Goal: Task Accomplishment & Management: Use online tool/utility

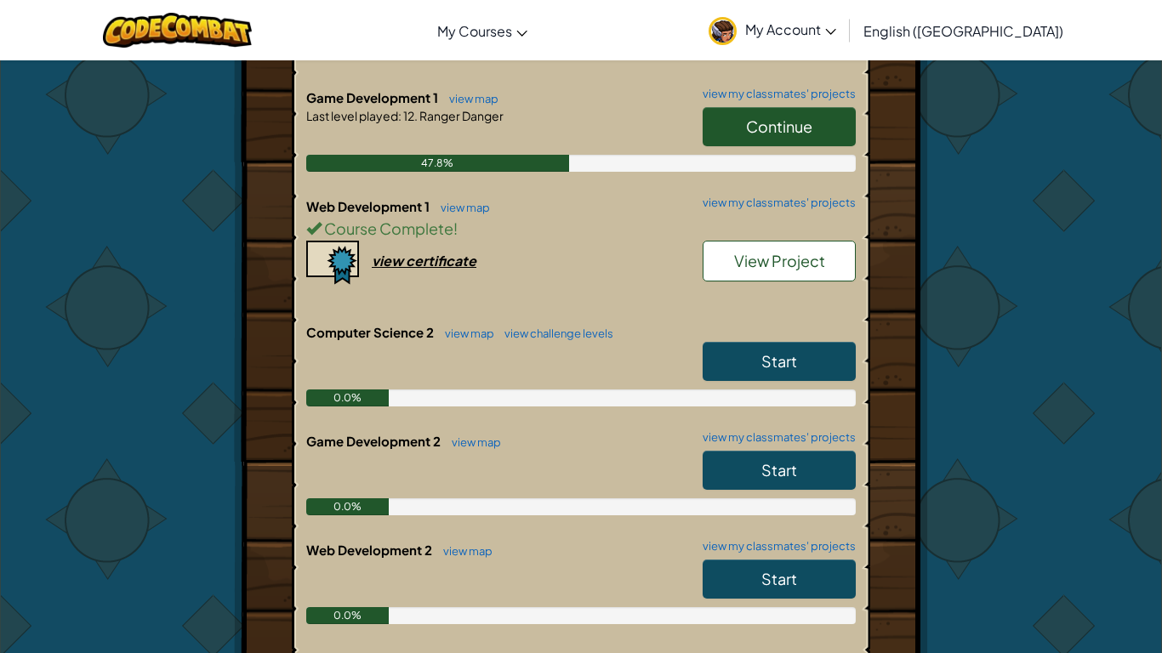
scroll to position [495, 0]
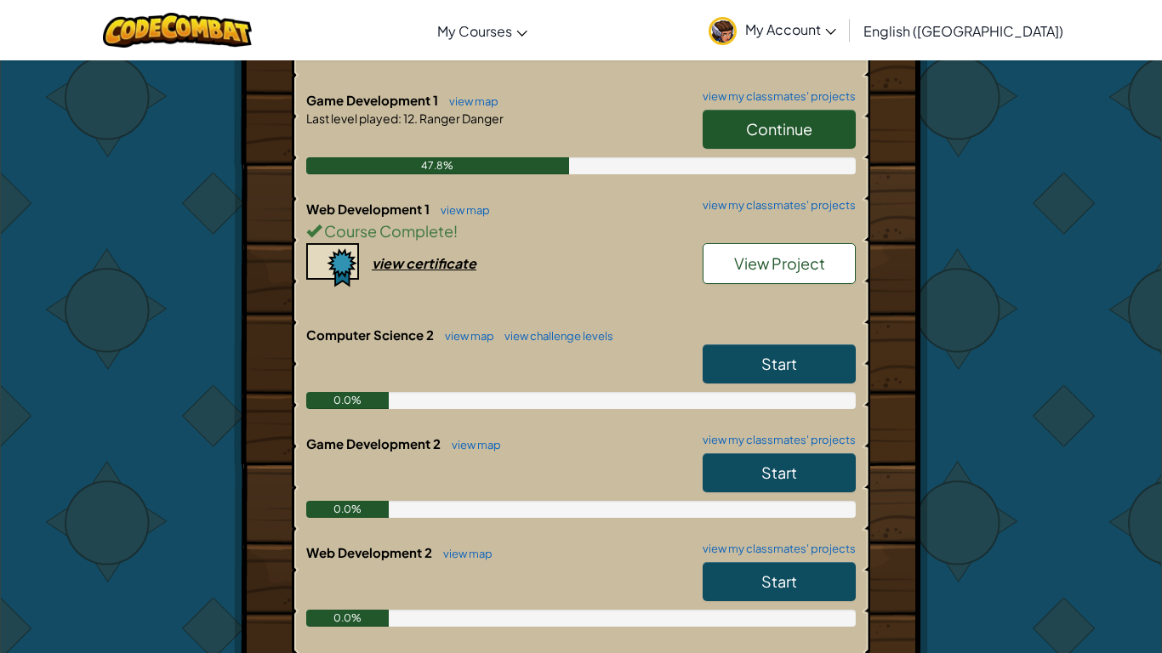
click at [796, 141] on link "Continue" at bounding box center [779, 129] width 153 height 39
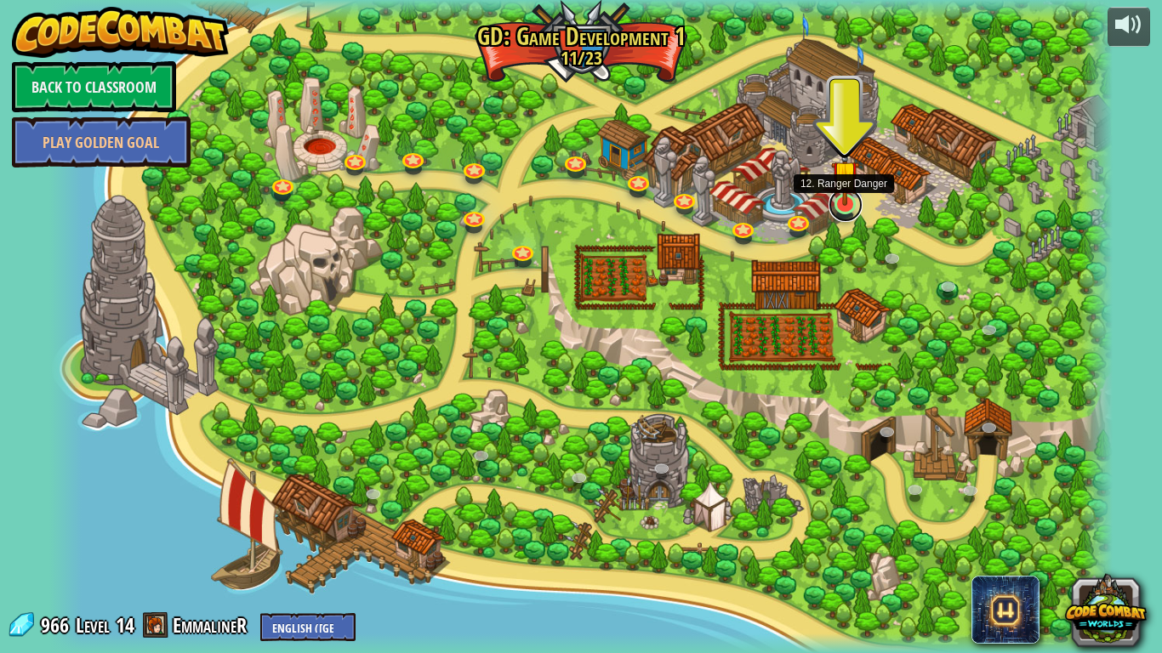
click at [839, 212] on link at bounding box center [845, 205] width 34 height 34
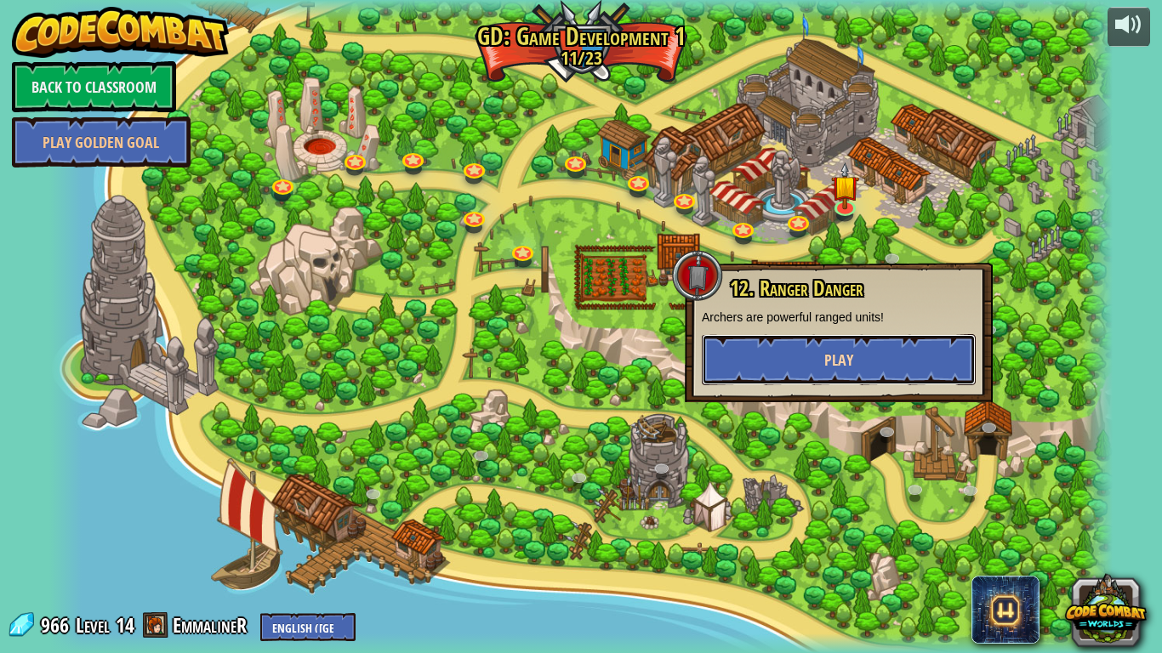
click at [737, 344] on button "Play" at bounding box center [839, 359] width 274 height 51
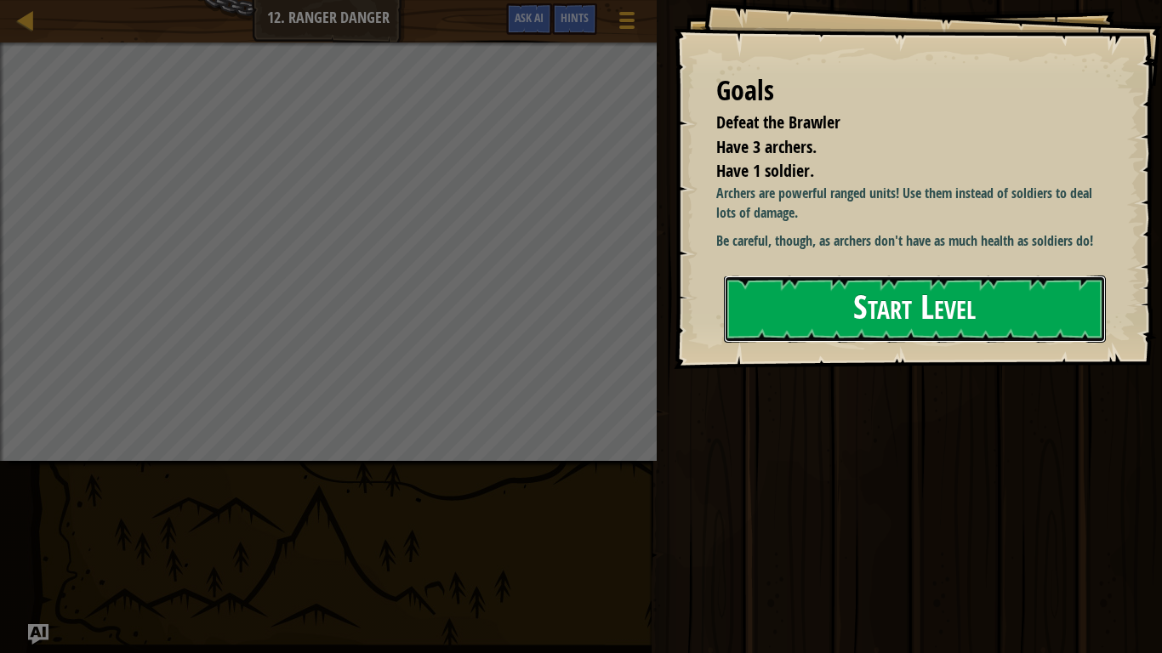
click at [833, 311] on button "Start Level" at bounding box center [915, 309] width 382 height 67
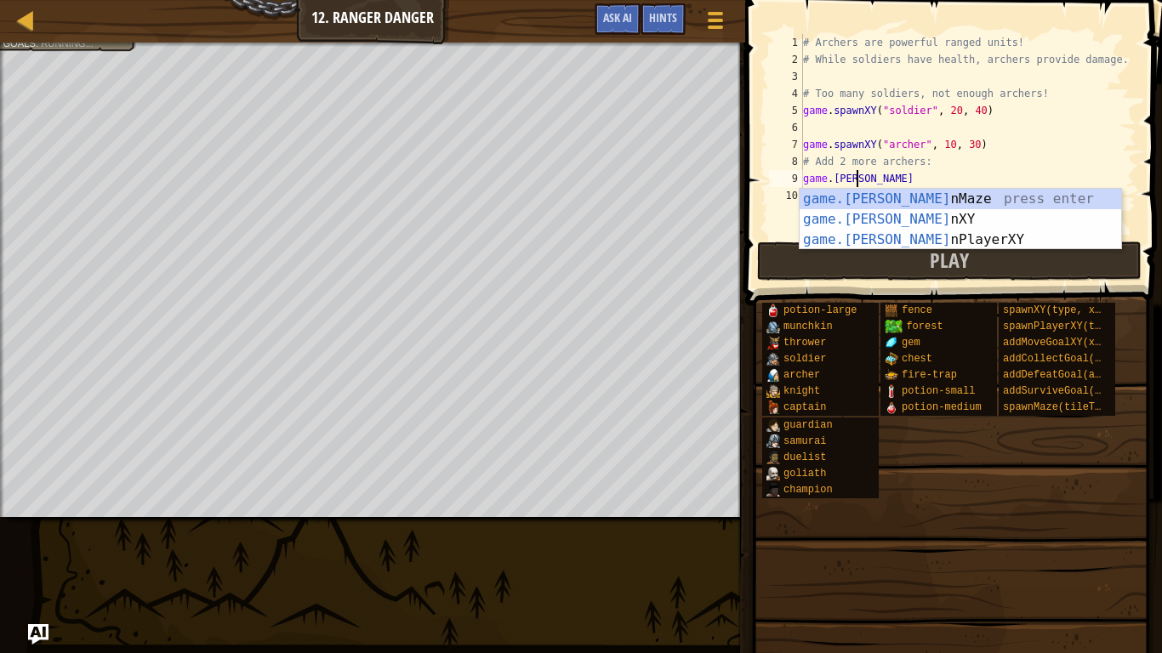
scroll to position [8, 8]
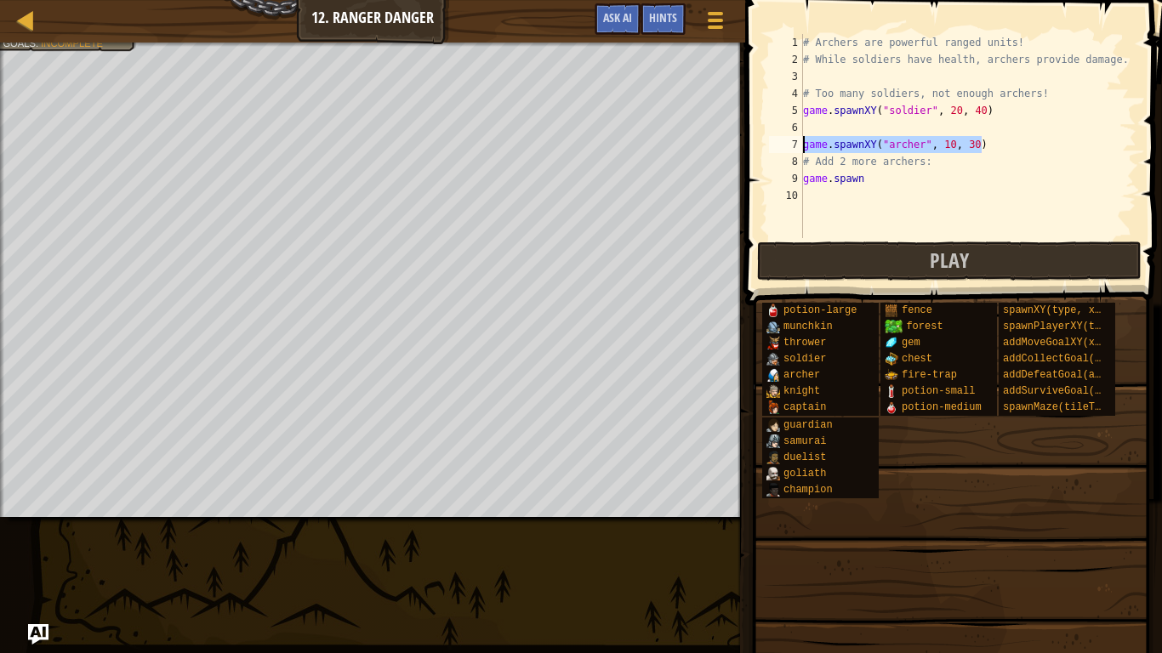
drag, startPoint x: 1000, startPoint y: 144, endPoint x: 794, endPoint y: 151, distance: 206.8
click at [794, 151] on div "game.spawn 1 2 3 4 5 6 7 8 9 10 # Archers are powerful ranged units! # While so…" at bounding box center [951, 136] width 371 height 204
click at [882, 181] on div "# Archers are powerful ranged units! # While soldiers have health, archers prov…" at bounding box center [968, 153] width 337 height 238
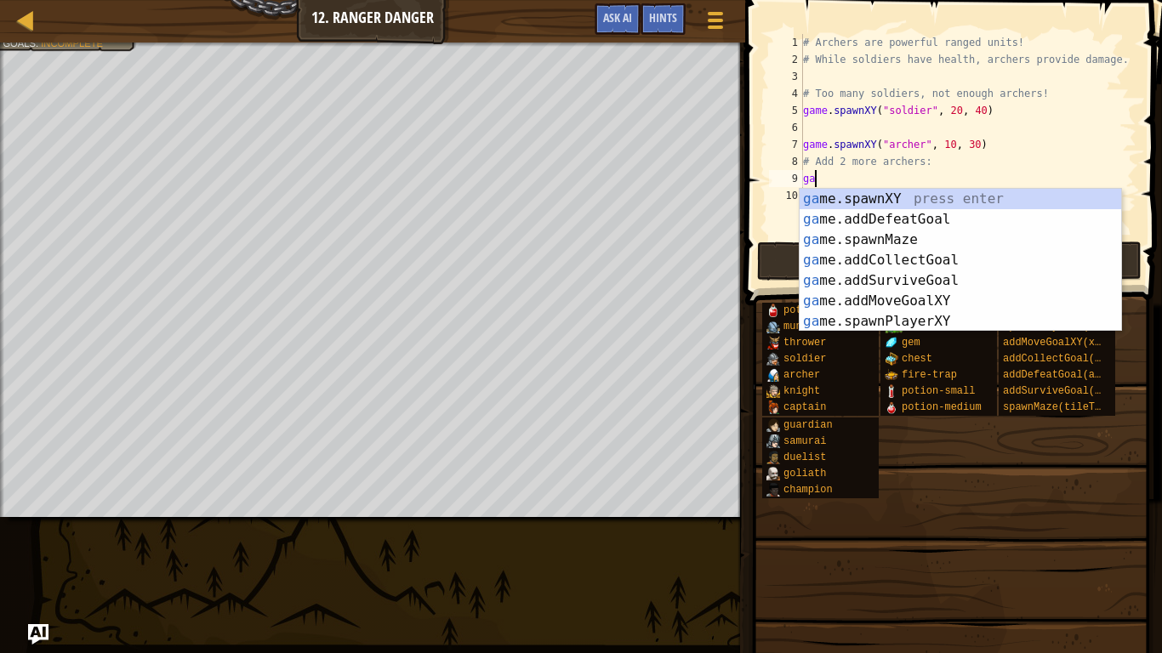
scroll to position [8, 1]
type textarea "g"
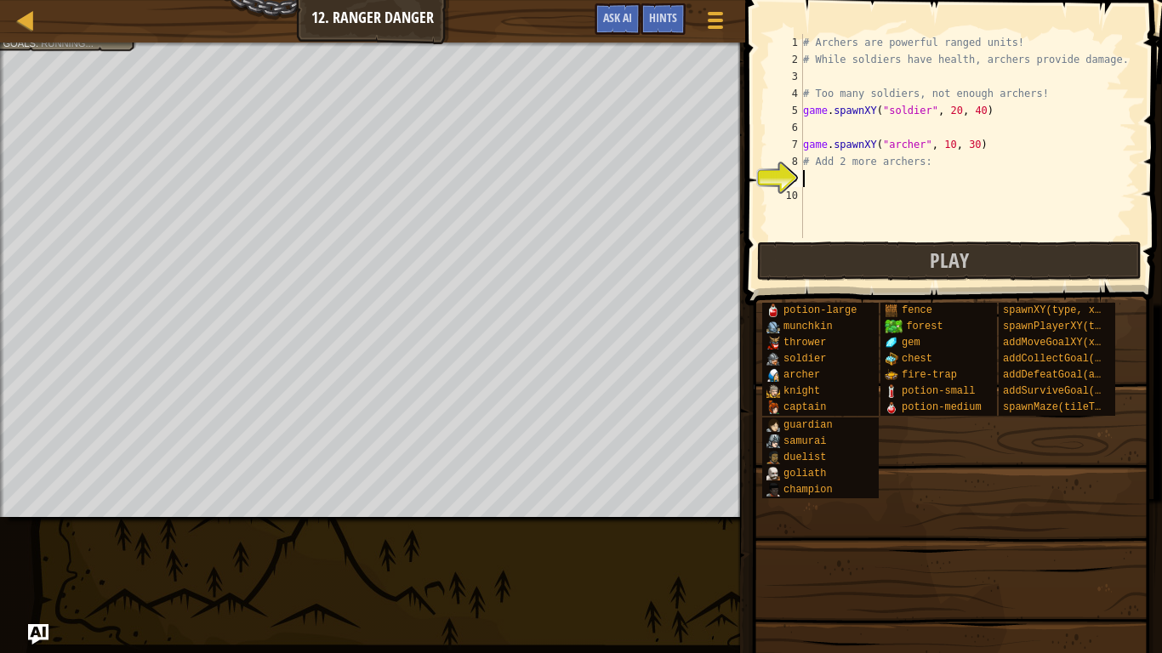
type textarea "game.spawnXY("[PERSON_NAME]", 10, 30)"
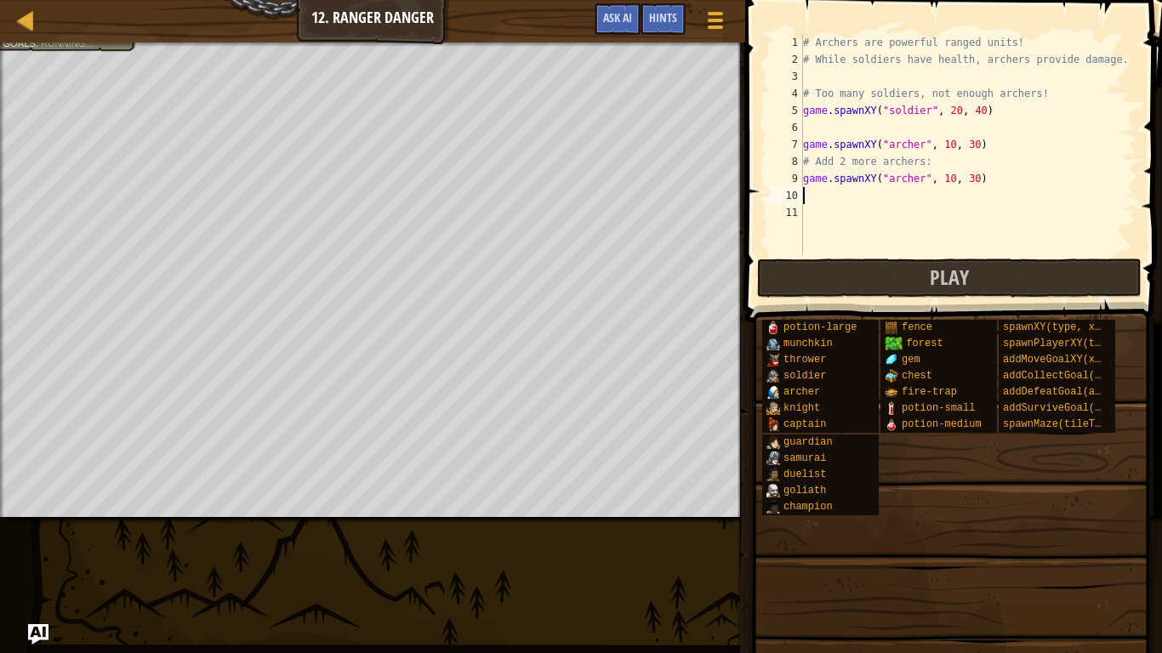
type textarea "game.spawnXY("[PERSON_NAME]", 10, 30)"
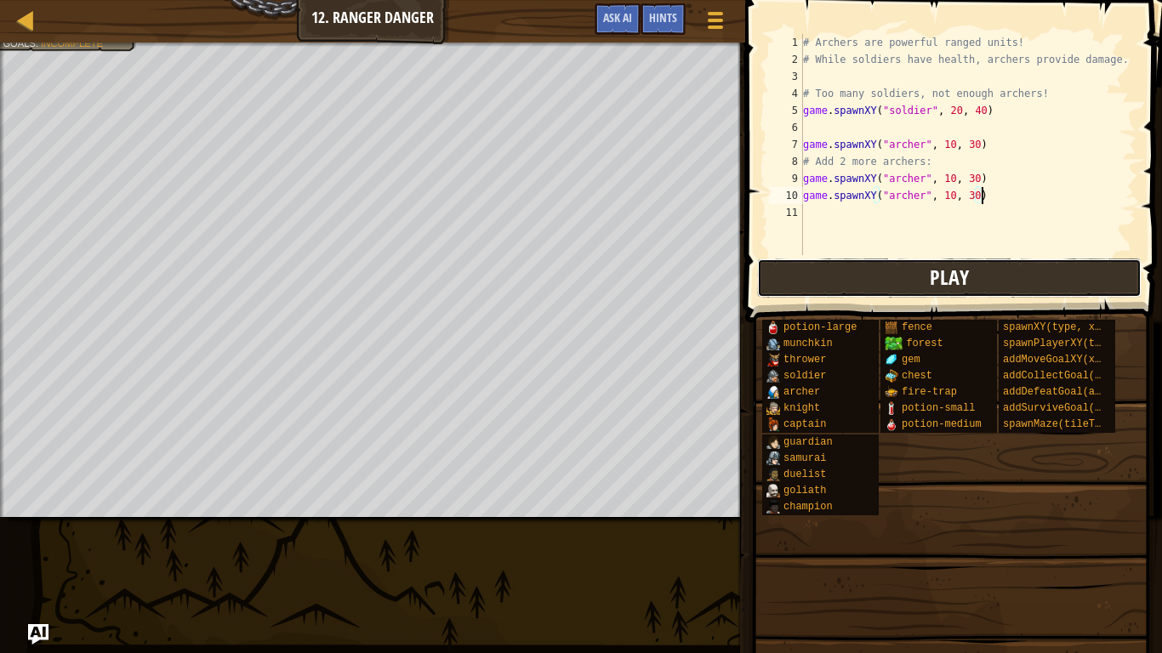
click at [971, 270] on button "Play" at bounding box center [949, 278] width 384 height 39
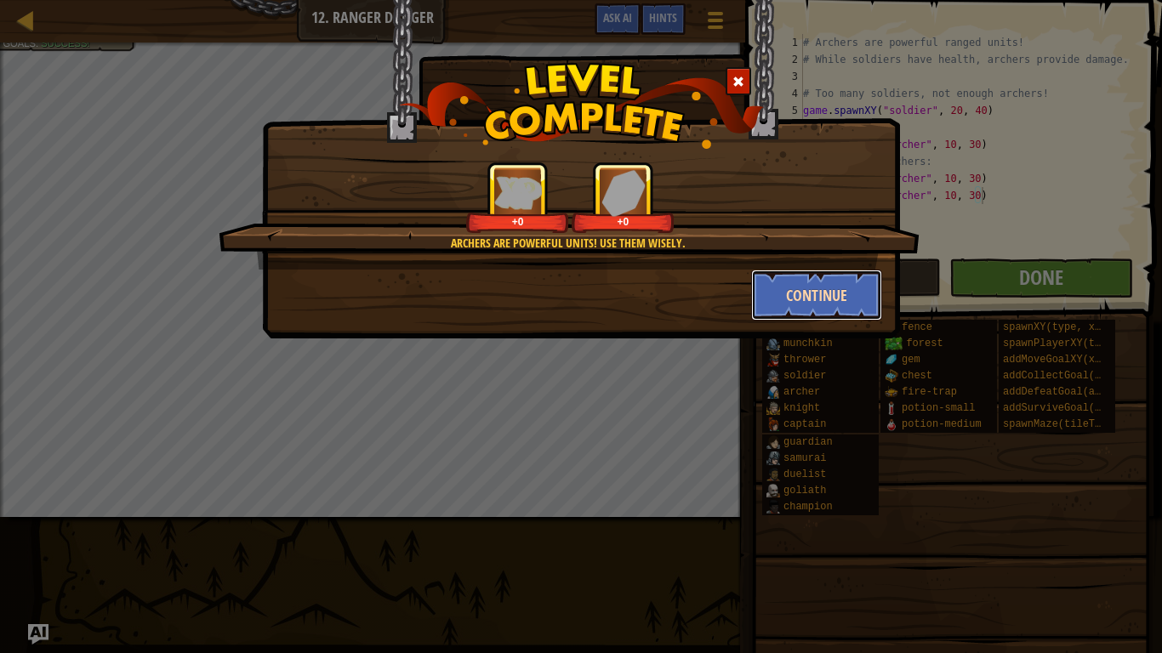
click at [794, 299] on button "Continue" at bounding box center [817, 295] width 132 height 51
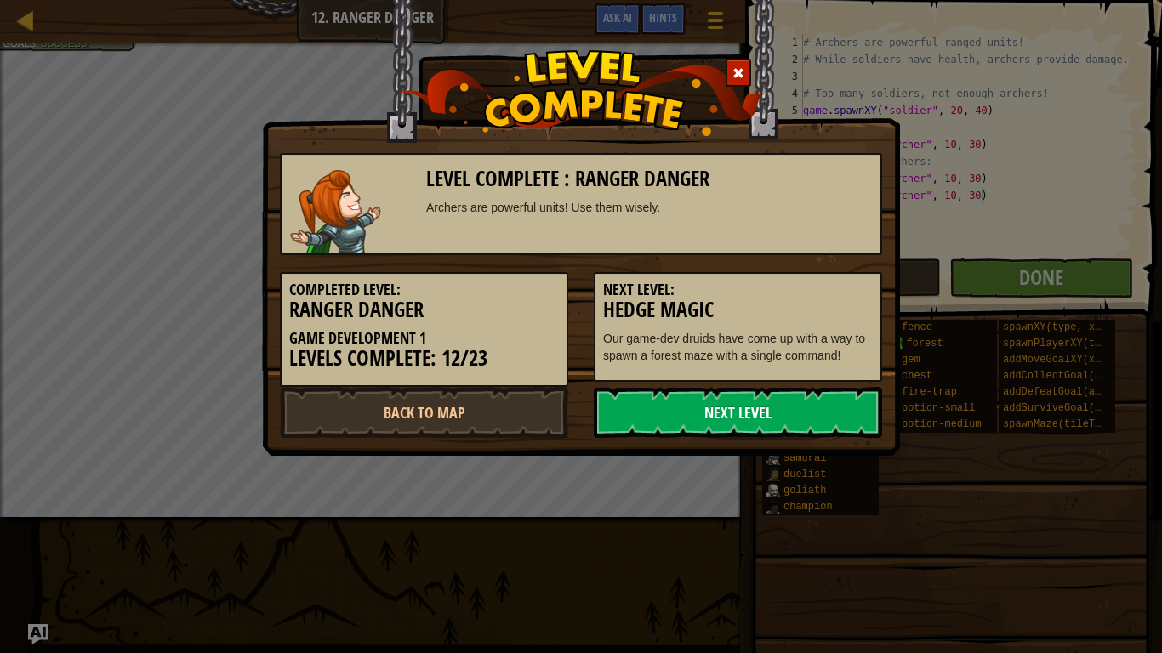
click at [787, 395] on link "Next Level" at bounding box center [738, 412] width 288 height 51
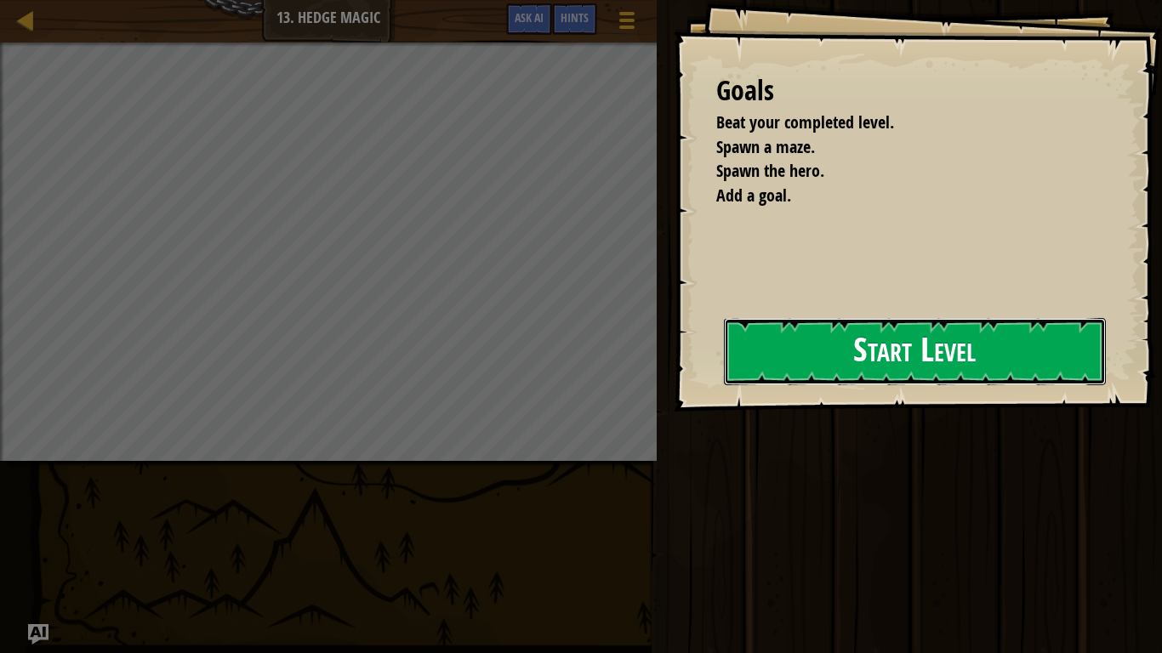
click at [946, 350] on button "Start Level" at bounding box center [915, 351] width 382 height 67
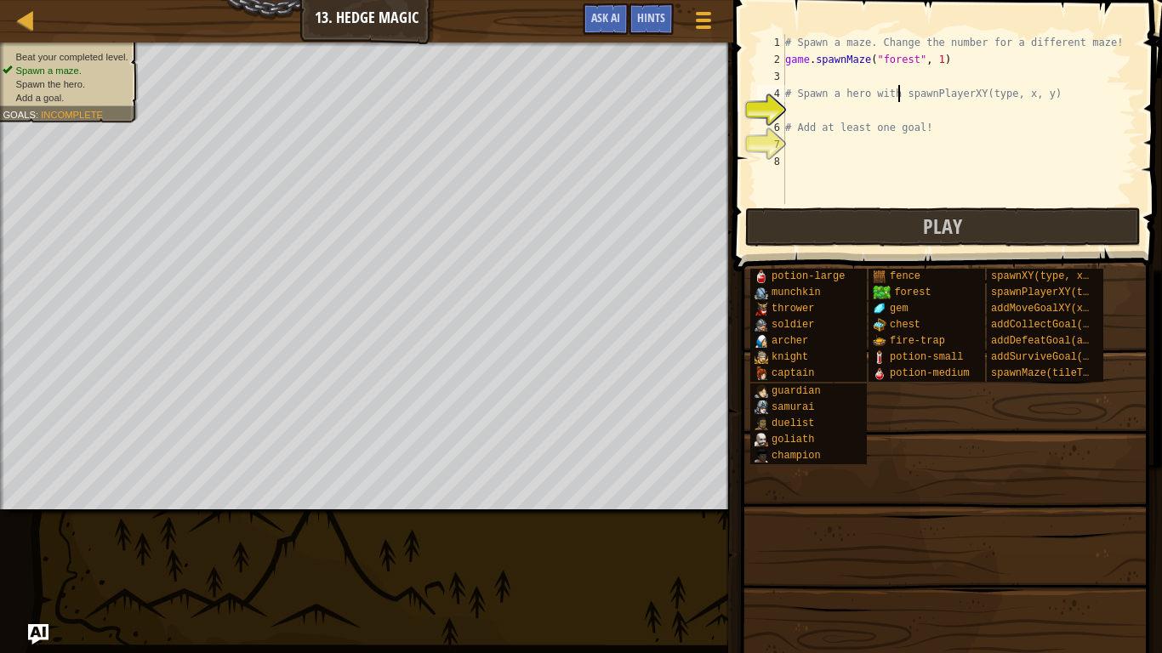
click at [896, 88] on div "# Spawn a maze. Change the number for a different maze! game . spawnMaze ( "for…" at bounding box center [959, 136] width 355 height 204
type textarea "# Spawn a hero with spawnPlayerXY(type, x, y)"
drag, startPoint x: 904, startPoint y: 94, endPoint x: 1062, endPoint y: 94, distance: 158.2
click at [1062, 94] on div "# Spawn a maze. Change the number for a different maze! game . spawnMaze ( "for…" at bounding box center [959, 136] width 355 height 204
click at [978, 111] on div "# Spawn a maze. Change the number for a different maze! game . spawnMaze ( "for…" at bounding box center [959, 136] width 355 height 204
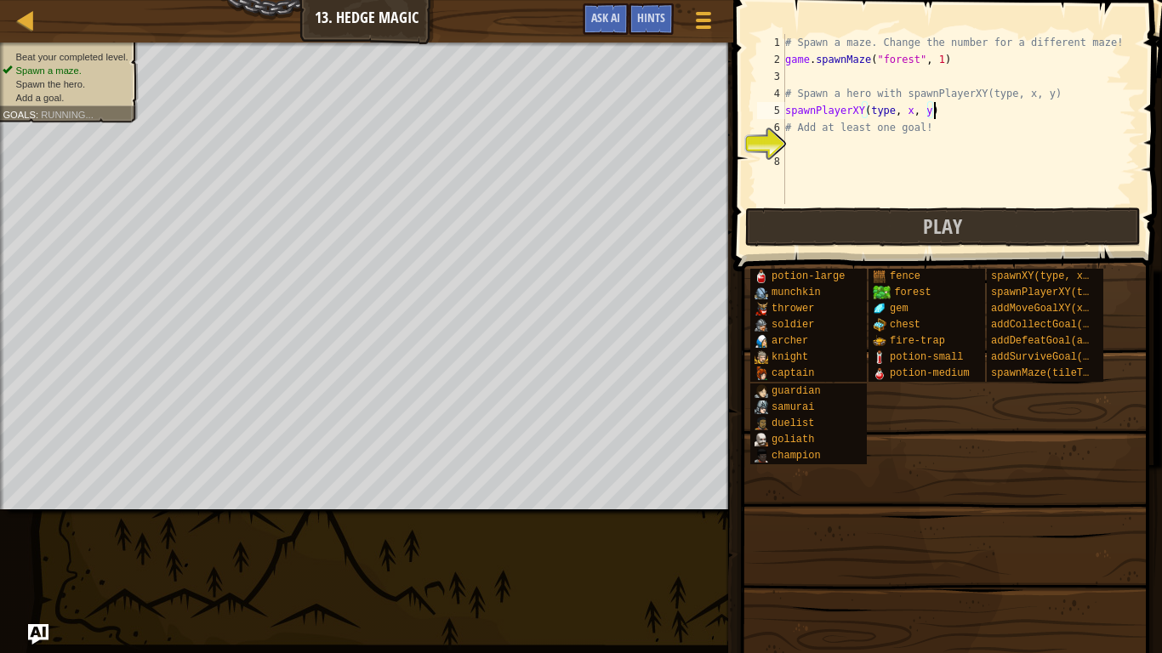
click at [889, 109] on div "# Spawn a maze. Change the number for a different maze! game . spawnMaze ( "for…" at bounding box center [959, 136] width 355 height 204
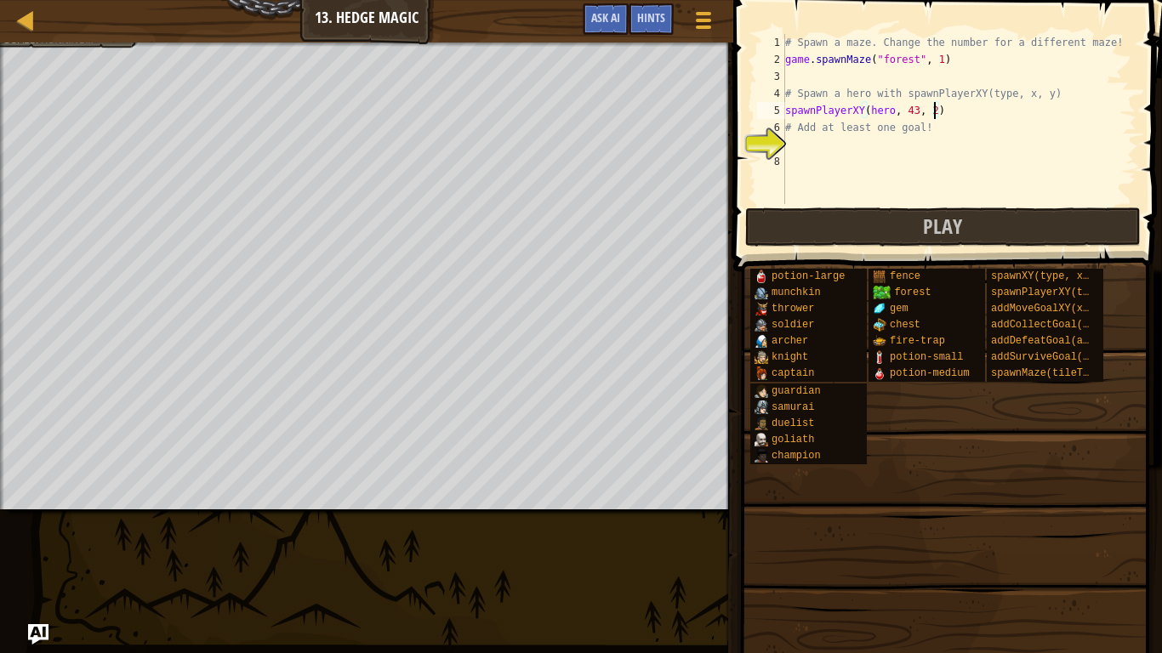
scroll to position [8, 22]
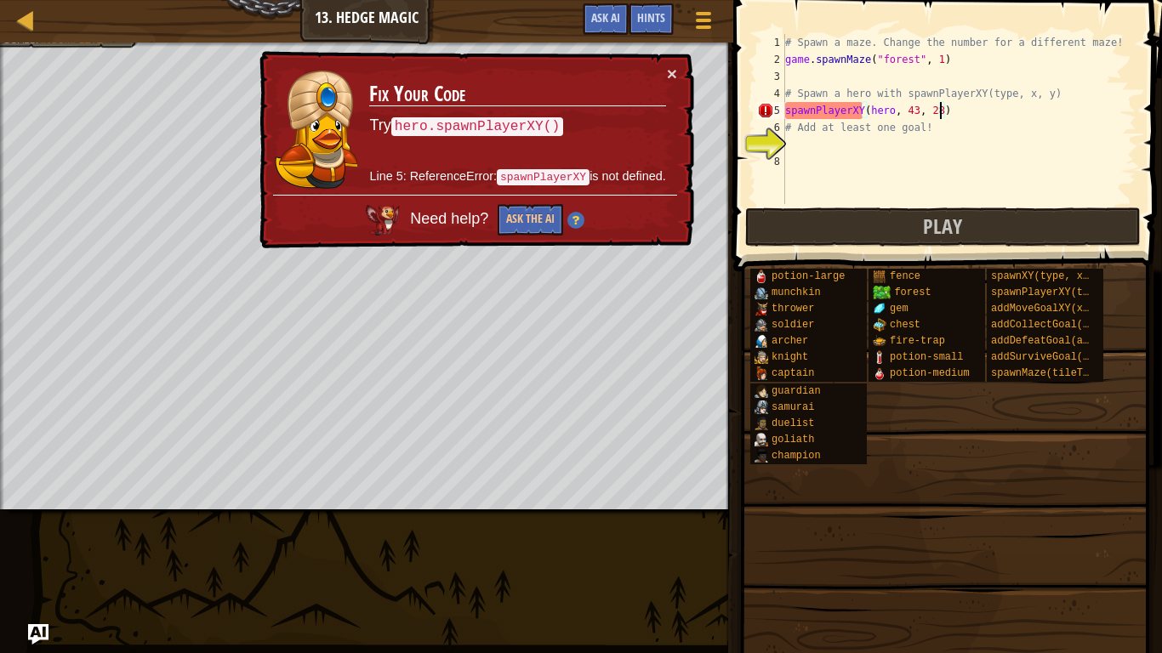
click at [860, 111] on div "# Spawn a maze. Change the number for a different maze! game . spawnMaze ( "for…" at bounding box center [959, 136] width 355 height 204
click at [816, 112] on div "# Spawn a maze. Change the number for a different maze! game . spawnMaze ( "for…" at bounding box center [959, 136] width 355 height 204
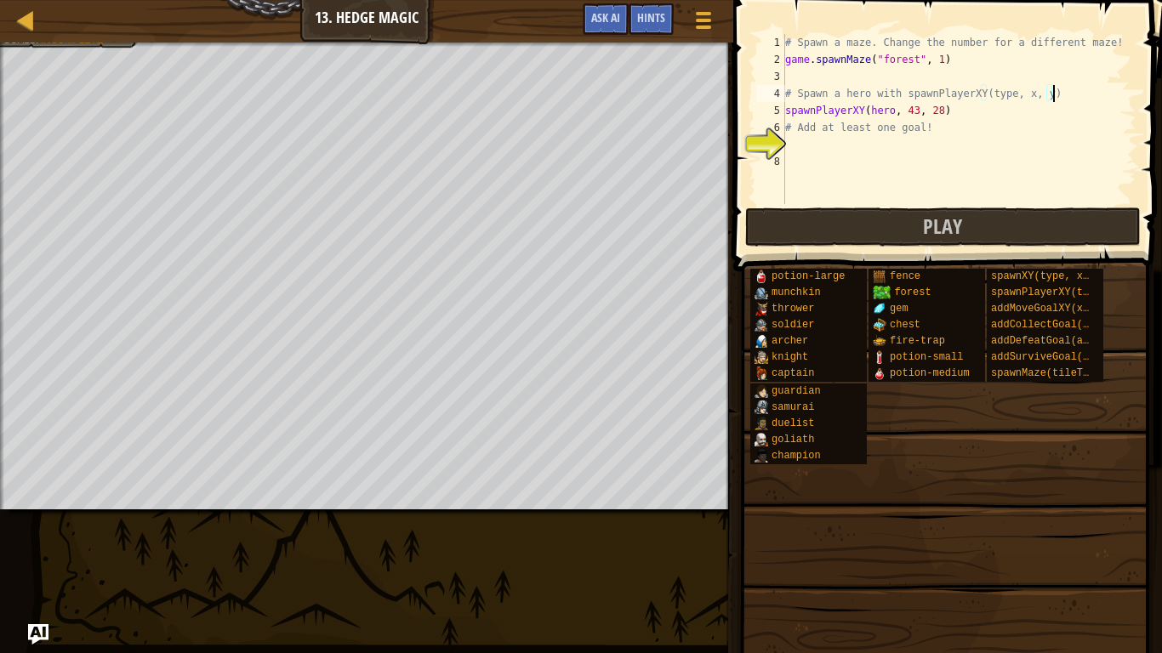
scroll to position [8, 37]
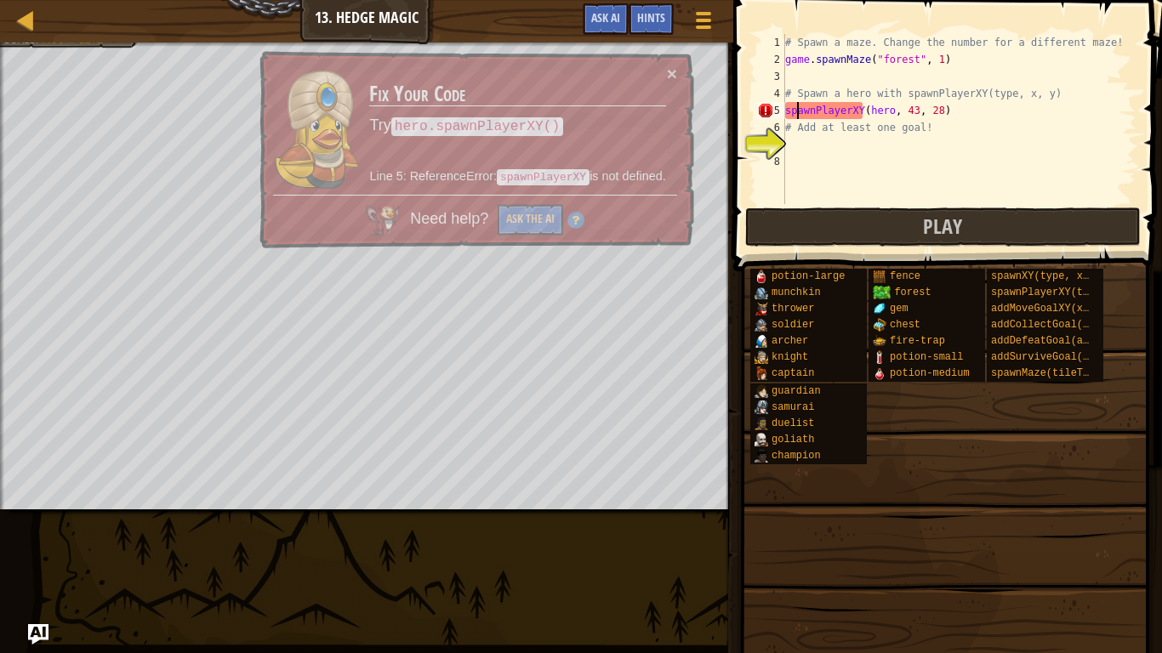
click at [795, 107] on div "# Spawn a maze. Change the number for a different maze! game . spawnMaze ( "for…" at bounding box center [959, 136] width 355 height 204
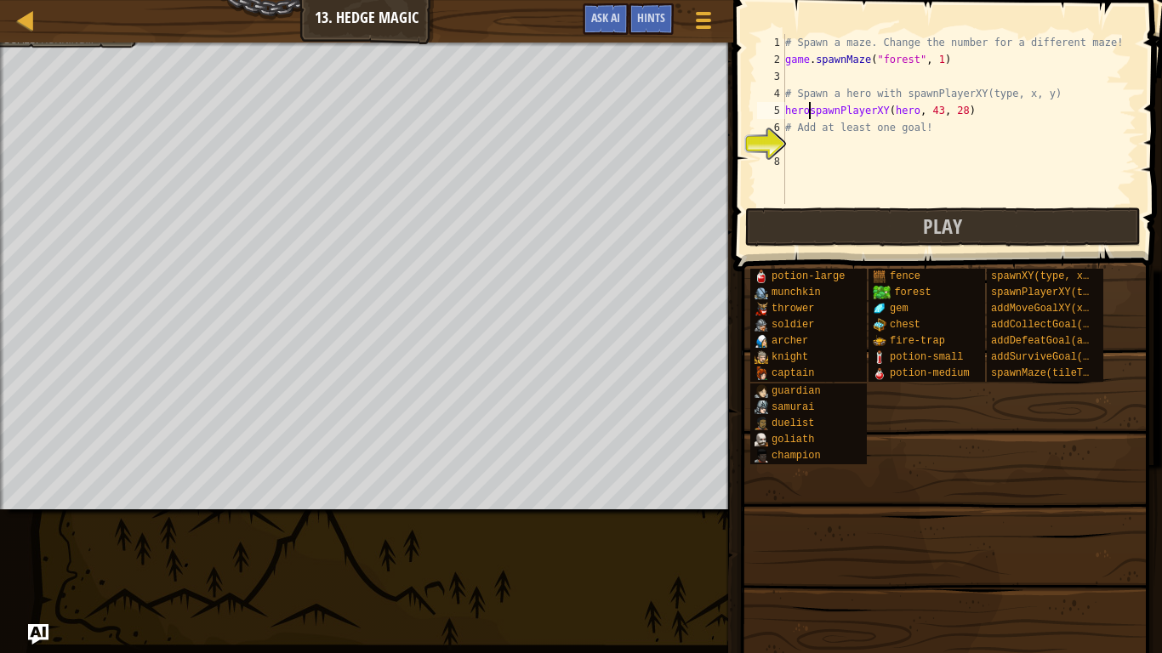
scroll to position [8, 4]
type textarea "hero.spawnPlayerXY(hero, 43, 28)"
click at [899, 113] on div "# Spawn a maze. Change the number for a different maze! game . spawnMaze ( "for…" at bounding box center [959, 136] width 355 height 204
click at [996, 106] on div "# Spawn a maze. Change the number for a different maze! game . spawnMaze ( "for…" at bounding box center [959, 136] width 355 height 204
click at [909, 144] on div "# Spawn a maze. Change the number for a different maze! game . spawnMaze ( "for…" at bounding box center [959, 136] width 355 height 204
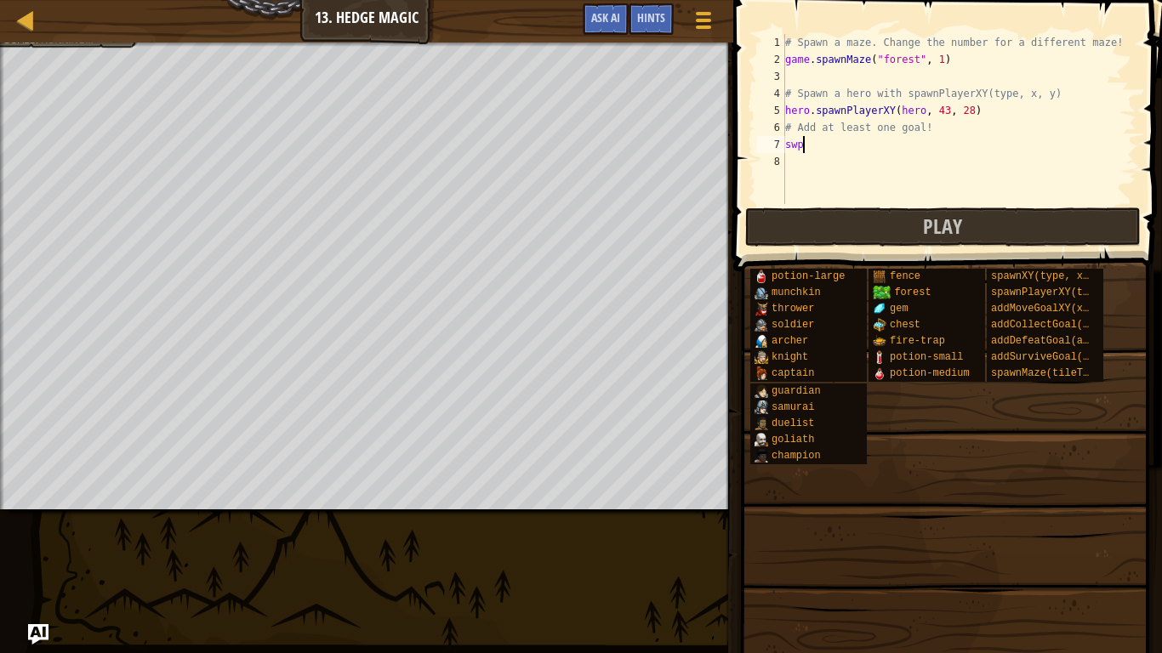
scroll to position [8, 2]
type textarea "s"
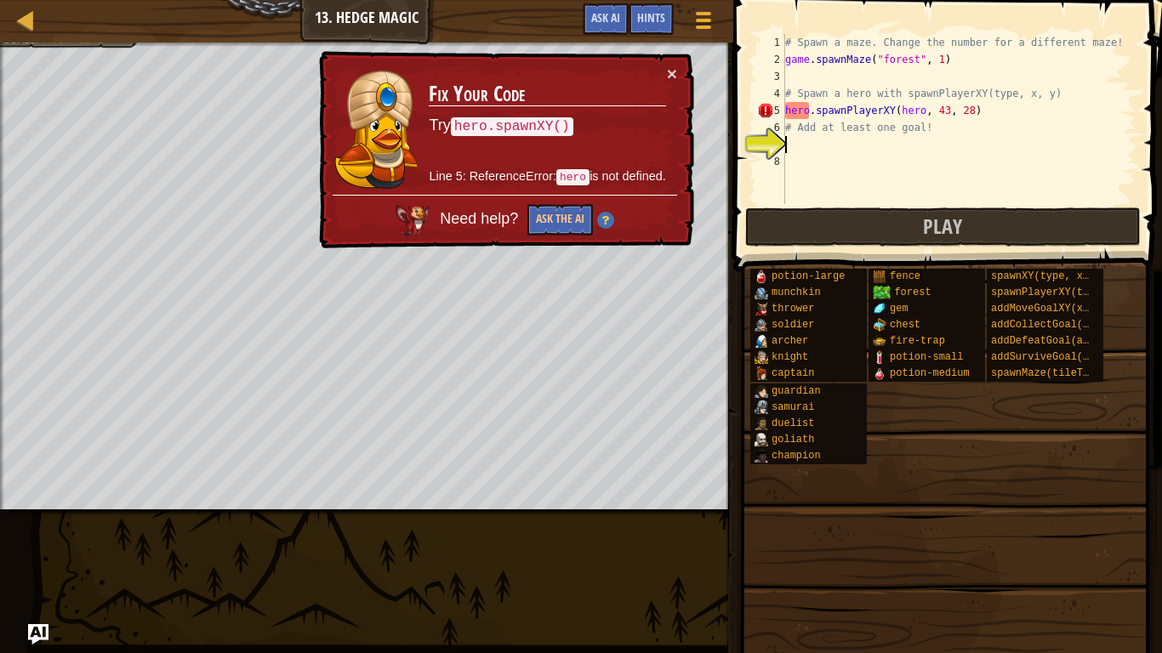
click at [901, 115] on div "# Spawn a maze. Change the number for a different maze! game . spawnMaze ( "for…" at bounding box center [959, 136] width 355 height 204
click at [810, 110] on div "# Spawn a maze. Change the number for a different maze! game . spawnMaze ( "for…" at bounding box center [959, 136] width 355 height 204
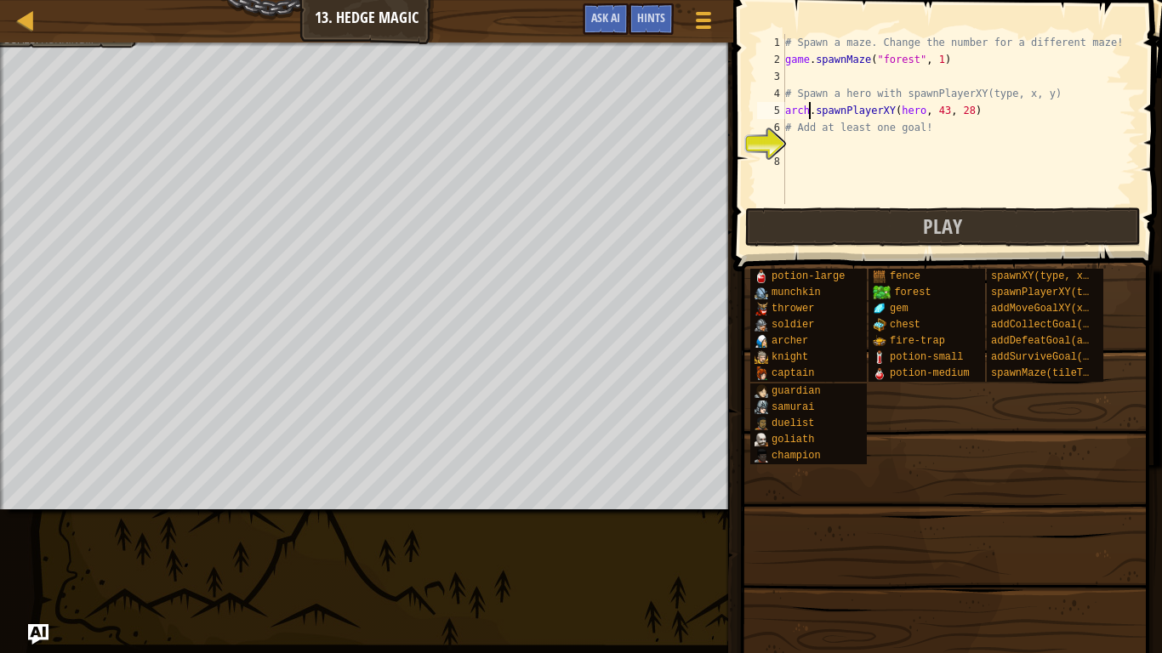
type textarea "[PERSON_NAME].spawnPlayerXY(hero, 43, 28)"
click at [861, 143] on div "# Spawn a maze. Change the number for a different maze! game . spawnMaze ( "for…" at bounding box center [959, 136] width 355 height 204
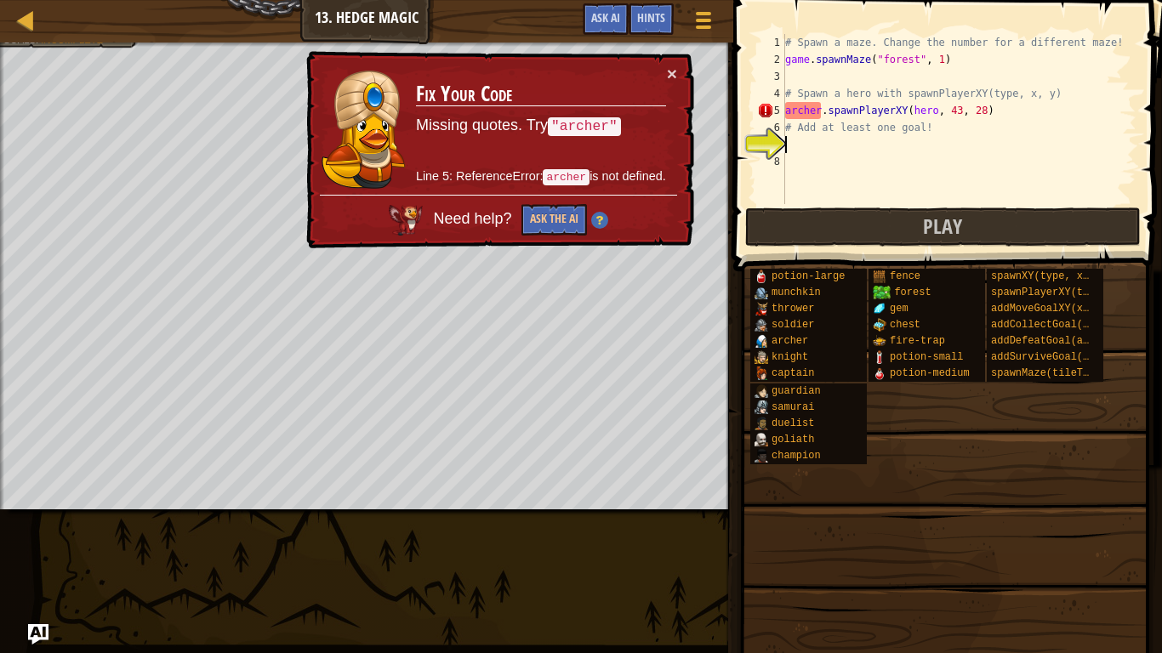
click at [820, 111] on div "# Spawn a maze. Change the number for a different maze! game . spawnMaze ( "for…" at bounding box center [959, 136] width 355 height 204
click at [932, 111] on div "# Spawn a maze. Change the number for a different maze! game . spawnMaze ( "for…" at bounding box center [959, 136] width 355 height 204
click at [818, 110] on div "# Spawn a maze. Change the number for a different maze! game . spawnMaze ( "for…" at bounding box center [959, 136] width 355 height 204
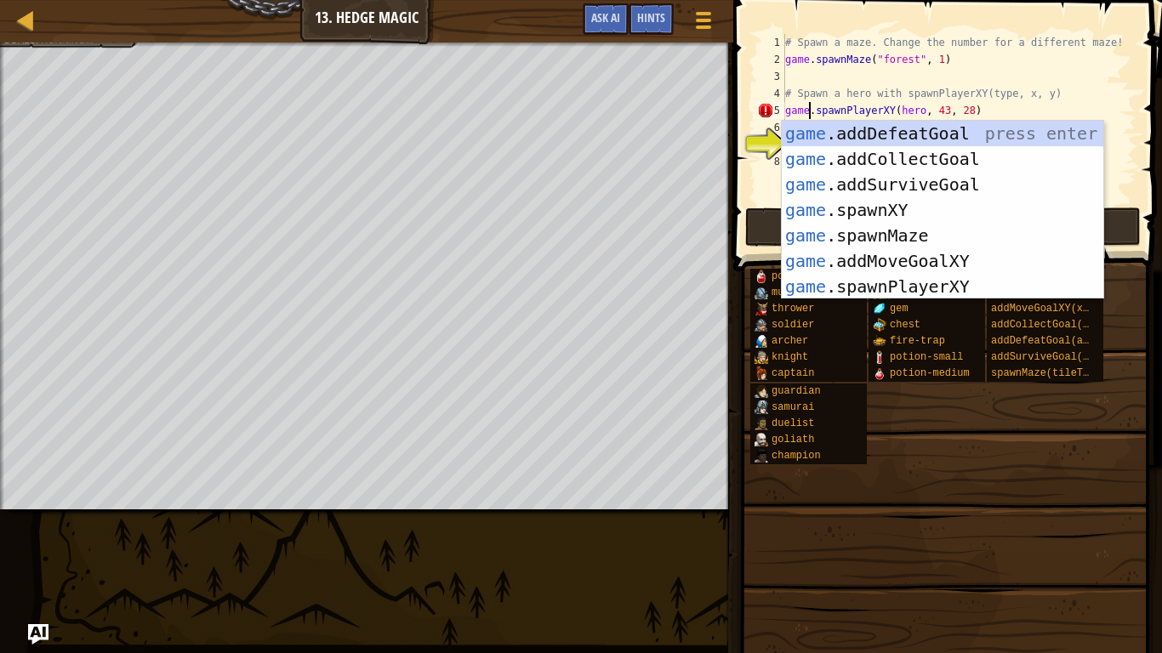
scroll to position [8, 3]
click at [899, 103] on div "# Spawn a maze. Change the number for a different maze! game . spawnMaze ( "for…" at bounding box center [959, 136] width 355 height 204
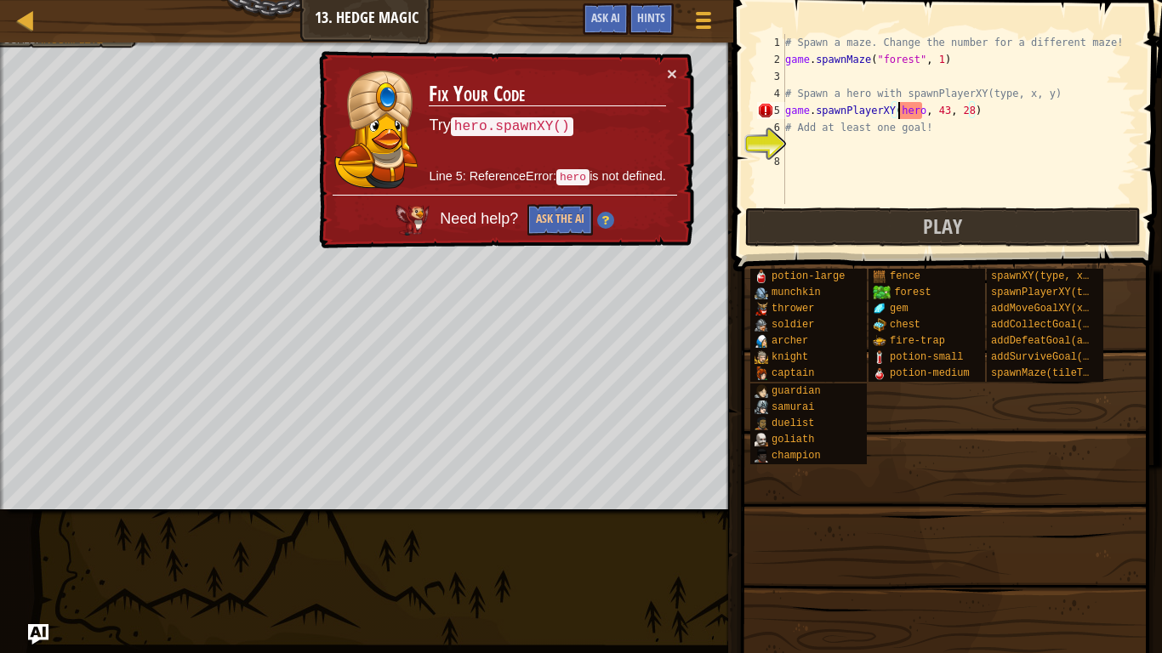
click at [920, 111] on div "# Spawn a maze. Change the number for a different maze! game . spawnMaze ( "for…" at bounding box center [959, 136] width 355 height 204
click at [932, 111] on div "# Spawn a maze. Change the number for a different maze! game . spawnMaze ( "for…" at bounding box center [959, 136] width 355 height 204
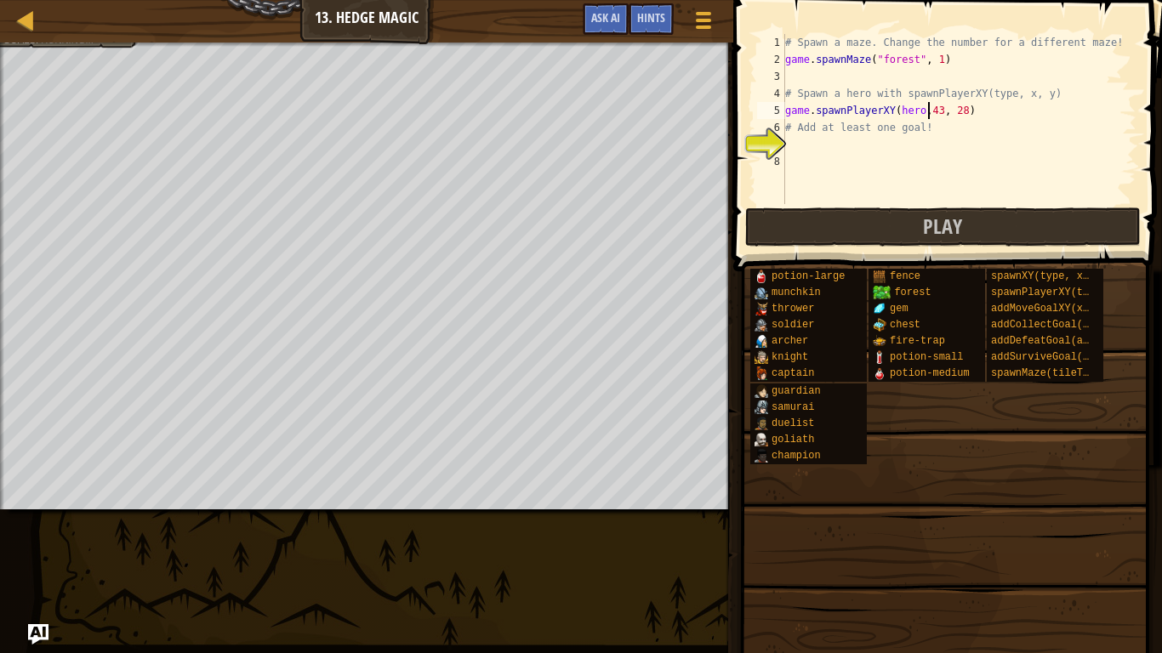
click at [949, 111] on div "# Spawn a maze. Change the number for a different maze! game . spawnMaze ( "for…" at bounding box center [959, 136] width 355 height 204
click at [957, 132] on div "# Spawn a maze. Change the number for a different maze! game . spawnMaze ( "for…" at bounding box center [959, 136] width 355 height 204
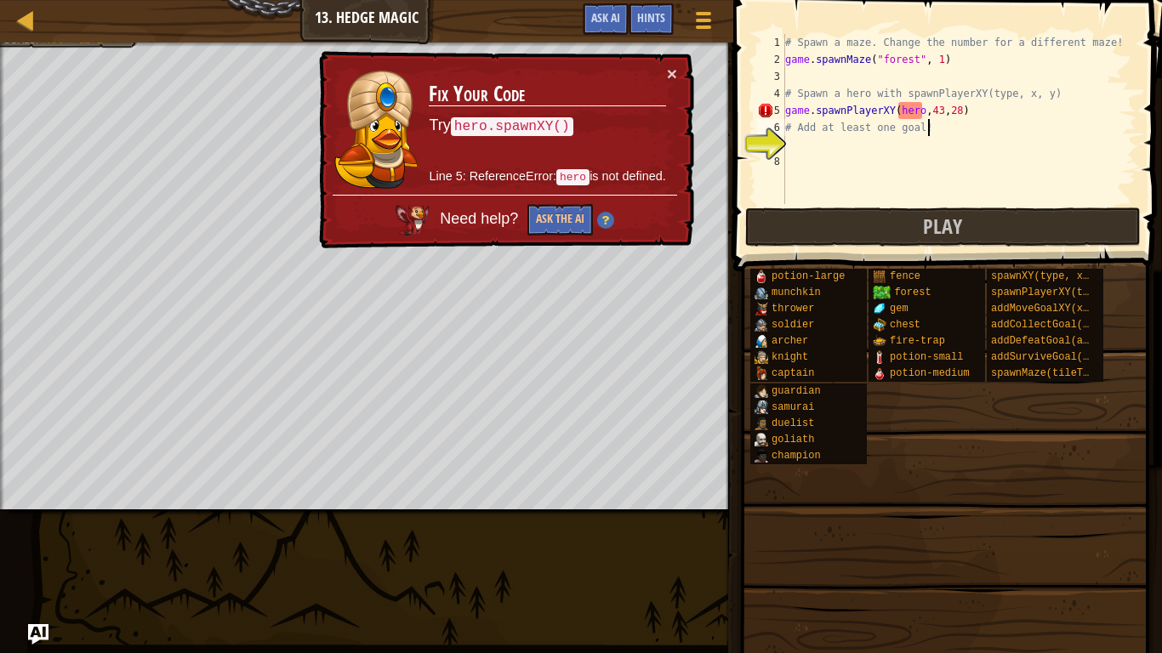
click at [930, 105] on div "# Spawn a maze. Change the number for a different maze! game . spawnMaze ( "for…" at bounding box center [959, 136] width 355 height 204
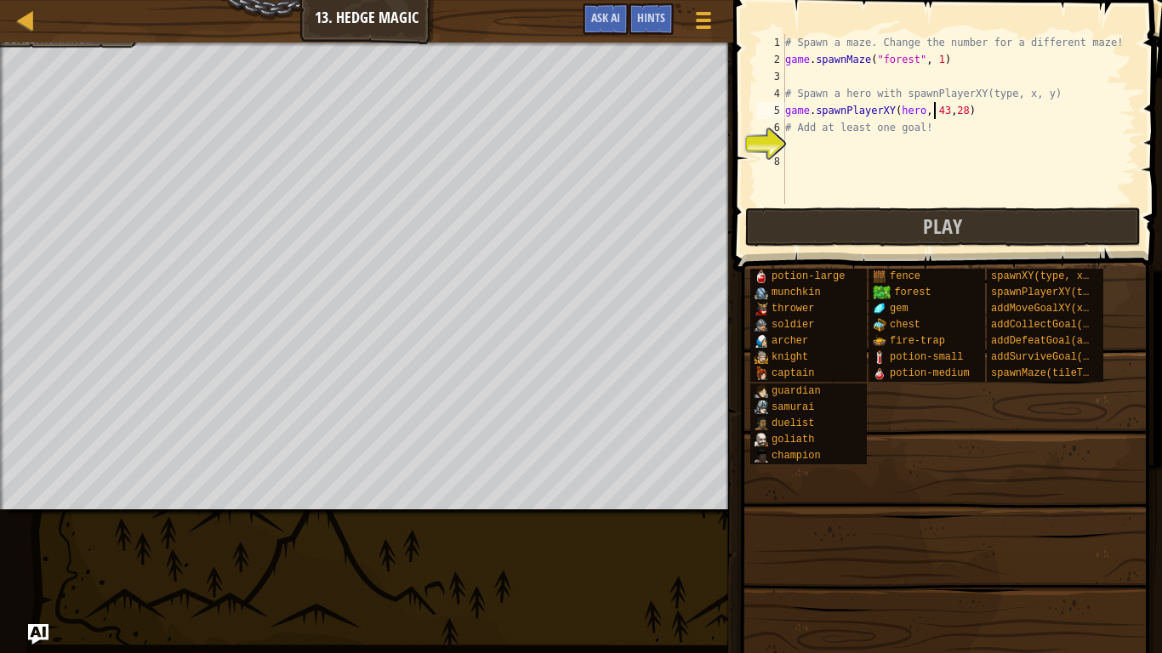
click at [952, 111] on div "# Spawn a maze. Change the number for a different maze! game . spawnMaze ( "for…" at bounding box center [959, 136] width 355 height 204
type textarea "game.spawnPlayerXY(hero, 43, 28)"
click at [915, 240] on button "Play" at bounding box center [943, 227] width 396 height 39
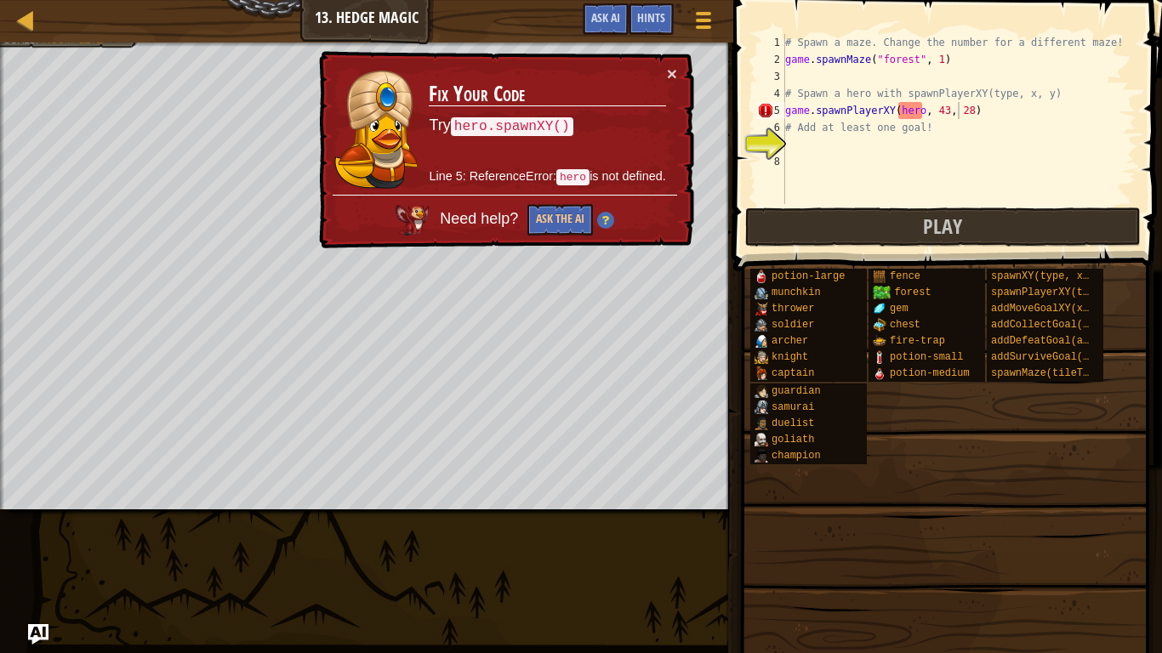
click at [919, 185] on div "# Spawn a maze. Change the number for a different maze! game . spawnMaze ( "for…" at bounding box center [959, 136] width 355 height 204
click at [879, 152] on div "# Spawn a maze. Change the number for a different maze! game . spawnMaze ( "for…" at bounding box center [959, 136] width 355 height 204
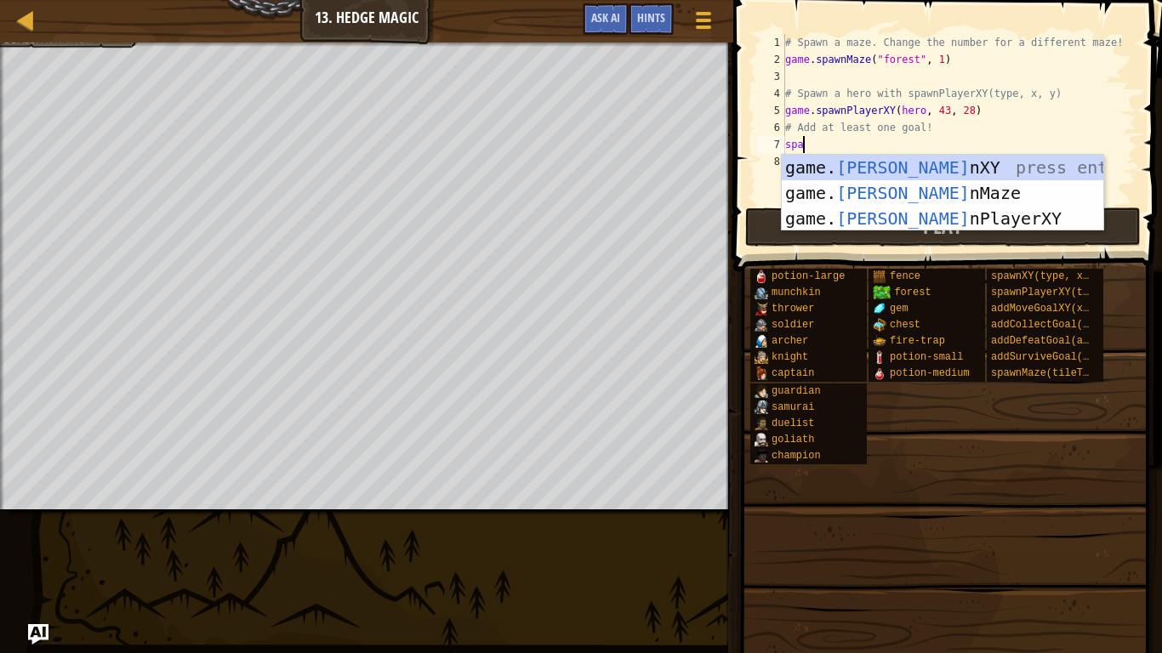
scroll to position [8, 1]
type textarea "s"
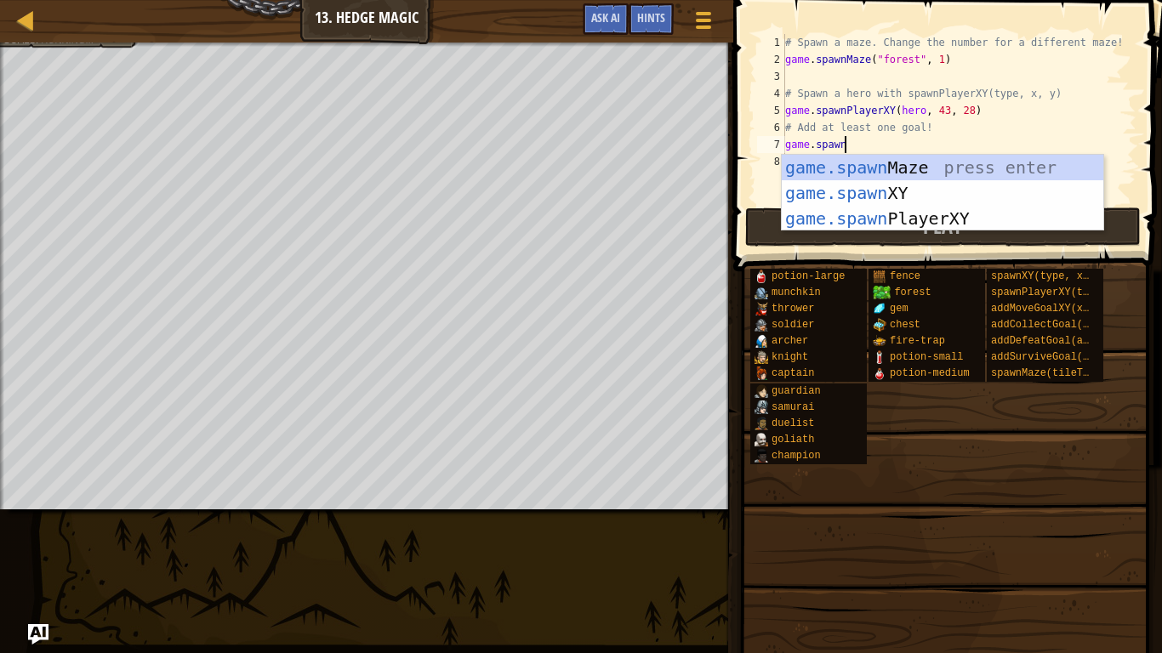
scroll to position [8, 8]
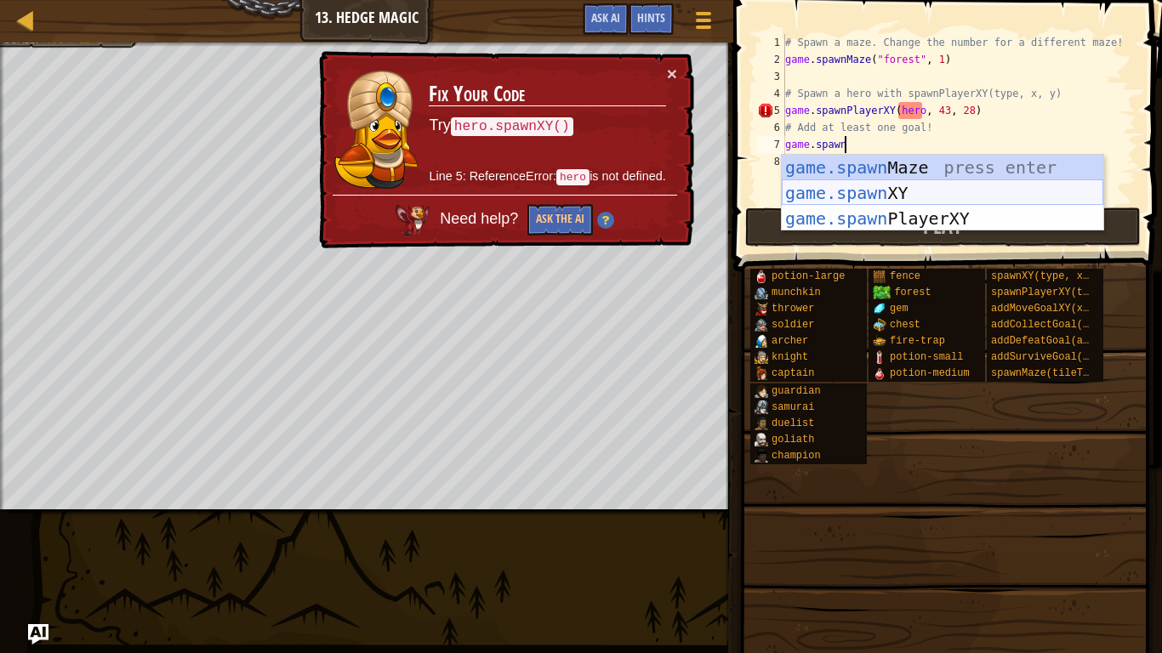
click at [919, 195] on div "game.spawn Maze press enter game.spawn XY press enter game.spawn PlayerXY press…" at bounding box center [943, 219] width 322 height 128
type textarea "game.spawnXY("fence", 36, 30)"
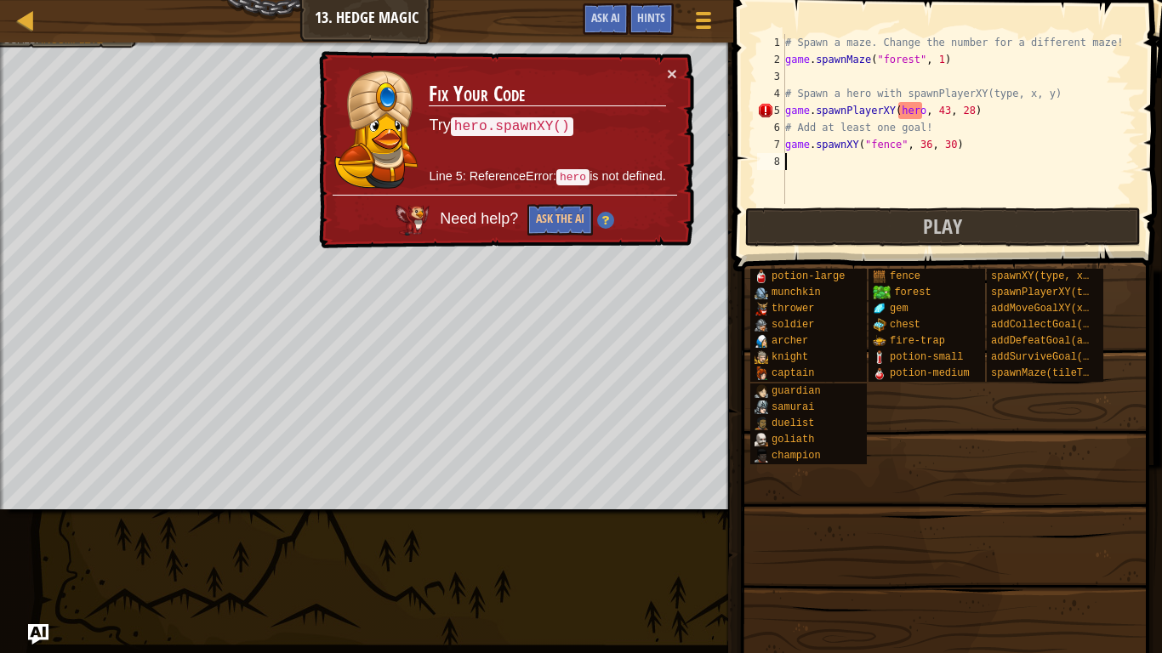
drag, startPoint x: 966, startPoint y: 155, endPoint x: 798, endPoint y: 153, distance: 168.4
click at [798, 153] on div "# Spawn a maze. Change the number for a different maze! game . spawnMaze ( "for…" at bounding box center [959, 136] width 355 height 204
drag, startPoint x: 963, startPoint y: 143, endPoint x: 811, endPoint y: 141, distance: 151.4
click at [811, 141] on div "# Spawn a maze. Change the number for a different maze! game . spawnMaze ( "for…" at bounding box center [959, 136] width 355 height 204
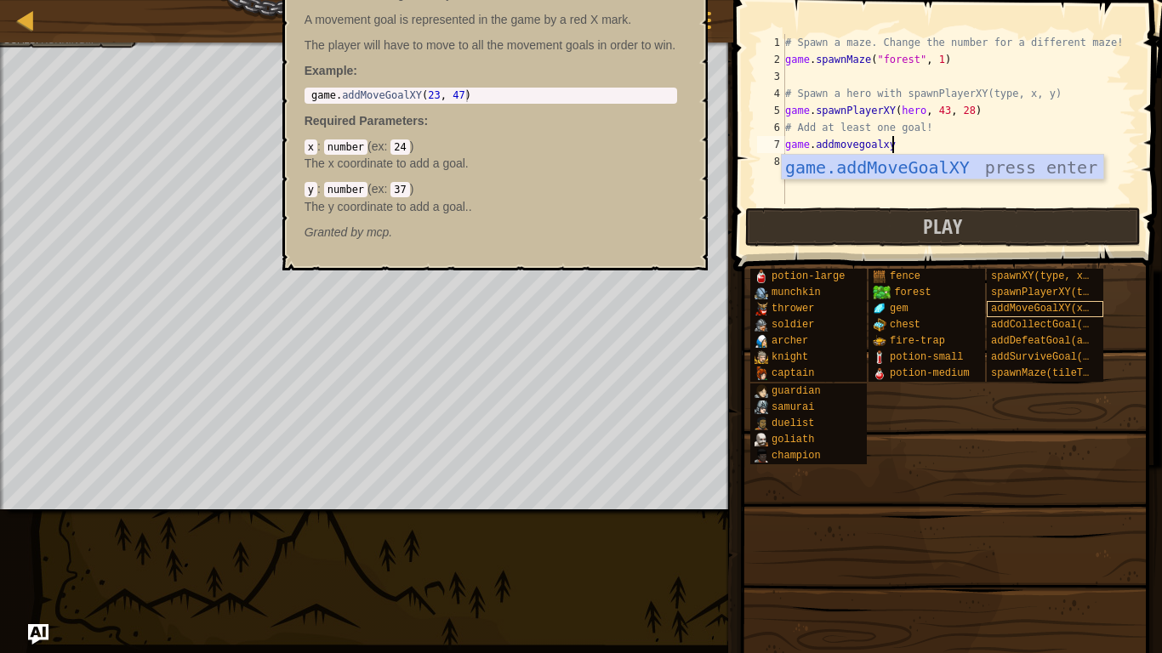
scroll to position [8, 14]
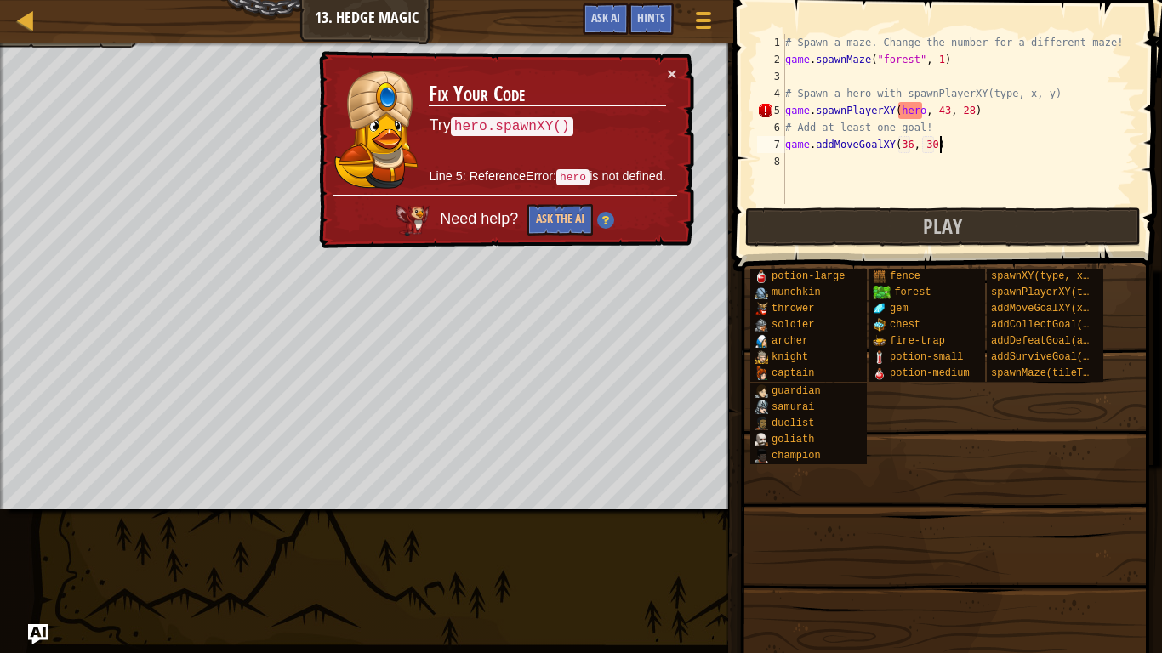
click at [970, 146] on div "# Spawn a maze. Change the number for a different maze! game . spawnMaze ( "for…" at bounding box center [959, 136] width 355 height 204
drag, startPoint x: 988, startPoint y: 110, endPoint x: 765, endPoint y: 114, distance: 223.7
click at [765, 114] on div "game.addMoveGoalXY(36, 30) 1 2 3 4 5 6 7 8 # Spawn a maze. Change the number fo…" at bounding box center [945, 119] width 383 height 170
type textarea "game.spawnPlayerXY(hero, 43, 28)"
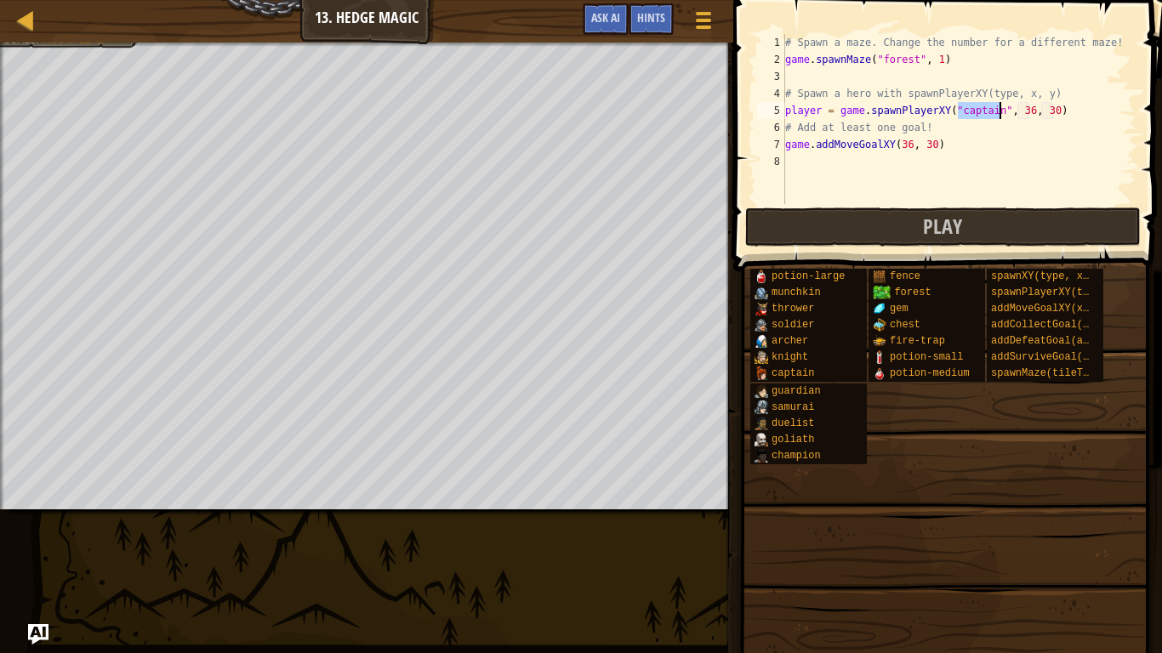
click at [1029, 139] on div "# Spawn a maze. Change the number for a different maze! game . spawnMaze ( "for…" at bounding box center [959, 136] width 355 height 204
type textarea "game.addMoveGoalXY(36, 30)"
click at [975, 225] on button "Play" at bounding box center [943, 227] width 396 height 39
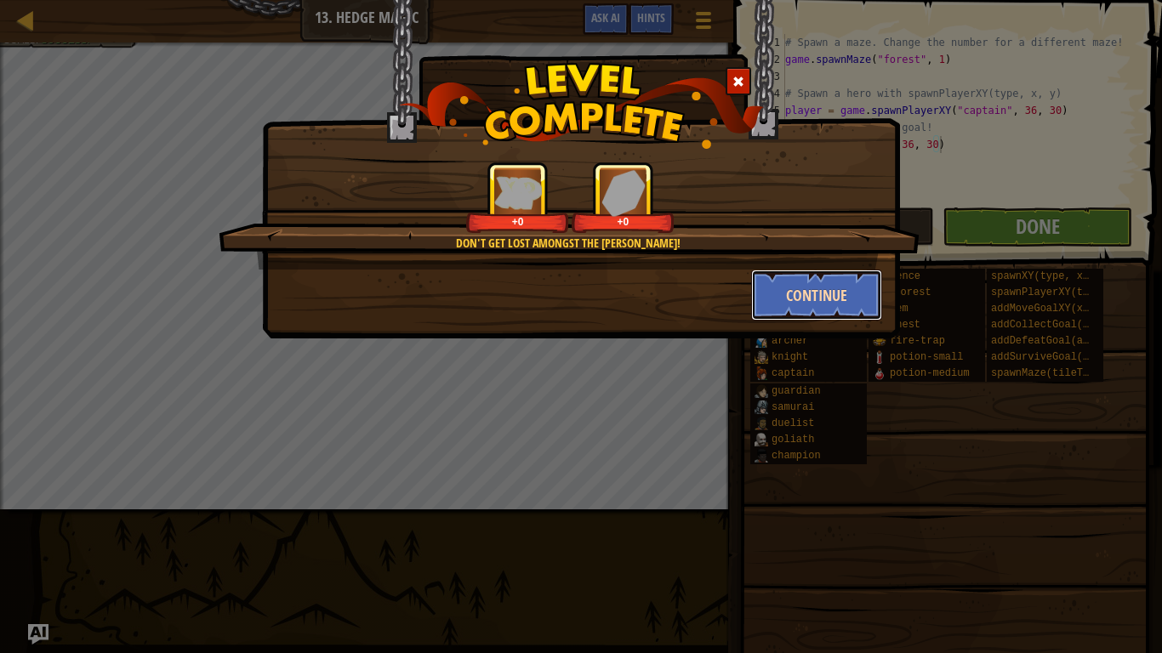
click at [828, 285] on button "Continue" at bounding box center [817, 295] width 132 height 51
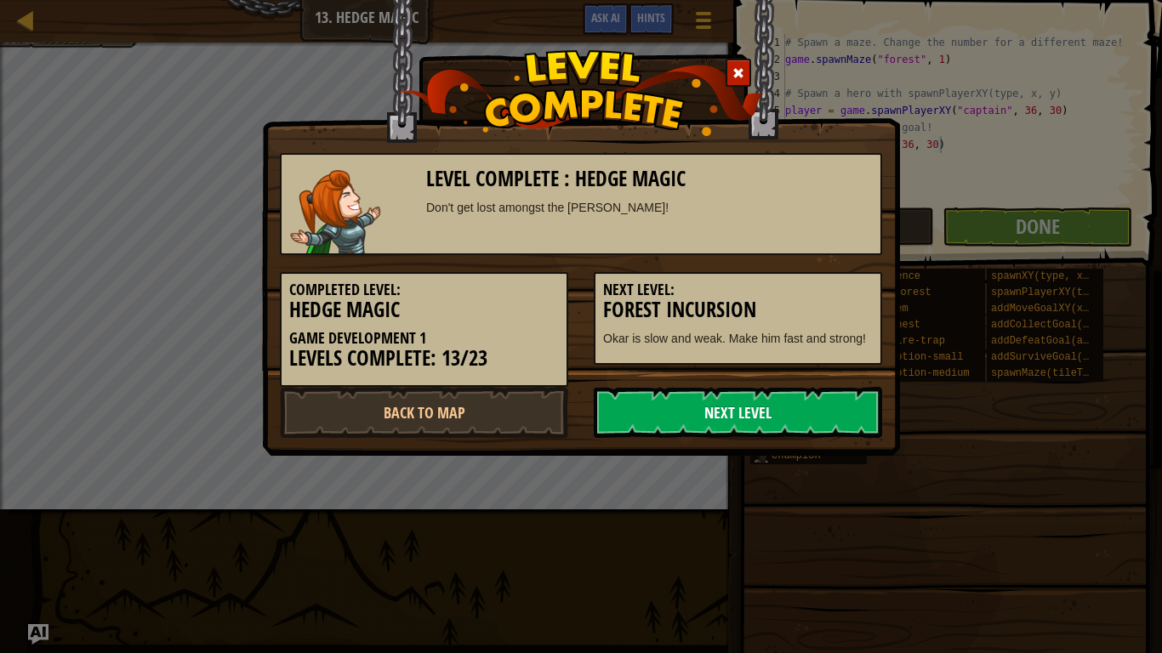
click at [696, 420] on link "Next Level" at bounding box center [738, 412] width 288 height 51
